Goal: Task Accomplishment & Management: Complete application form

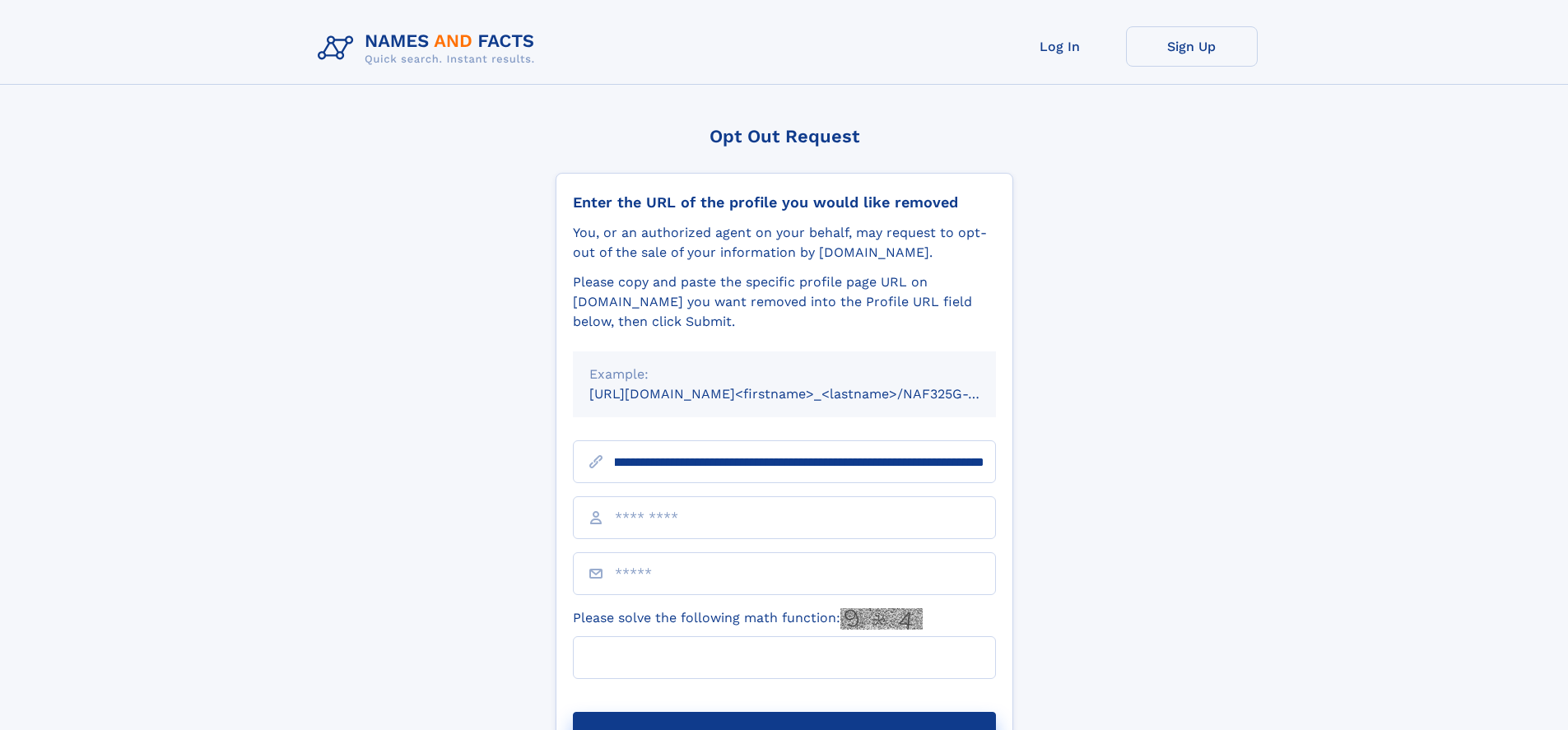
scroll to position [0, 200]
type input "**********"
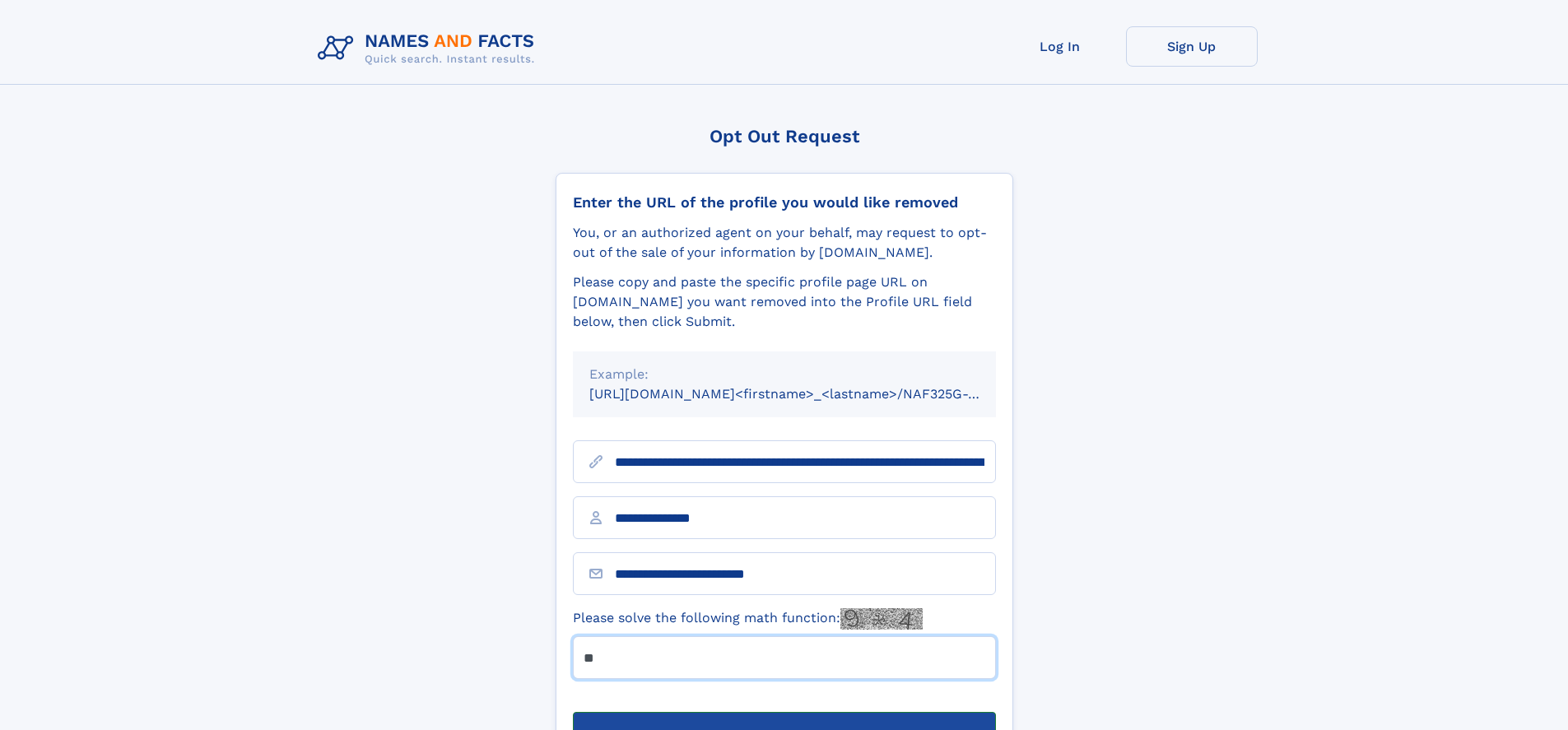
type input "**"
click at [784, 712] on button "Submit Opt Out Request" at bounding box center [784, 738] width 423 height 52
